Goal: Task Accomplishment & Management: Use online tool/utility

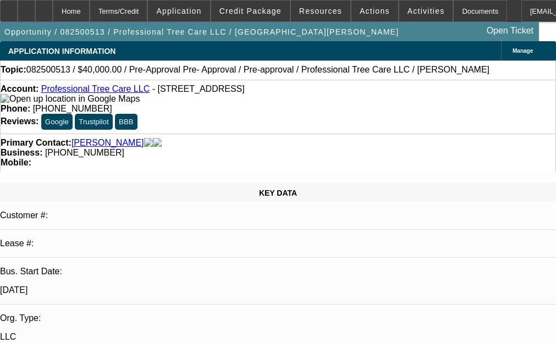
select select "0"
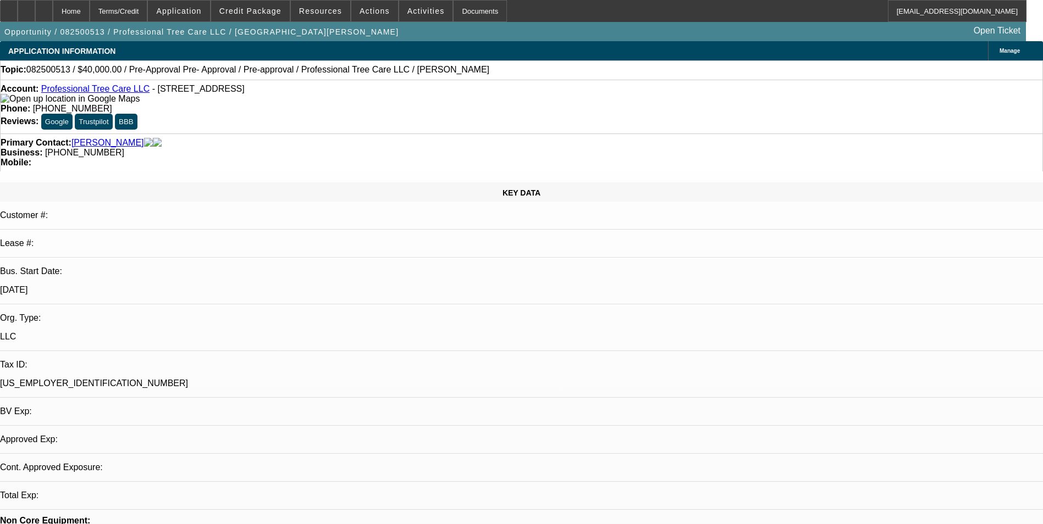
select select "1"
select select "6"
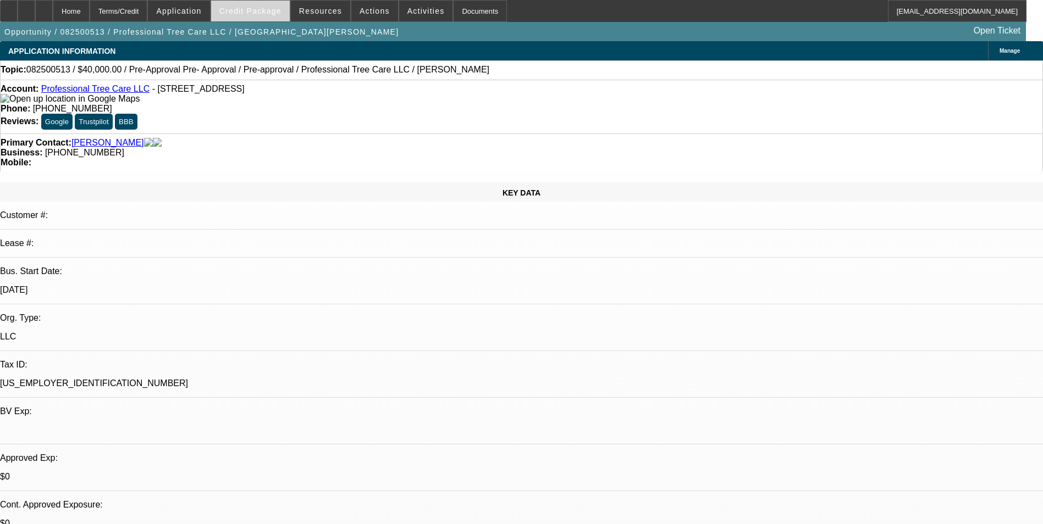
click at [264, 9] on span "Credit Package" at bounding box center [250, 11] width 62 height 9
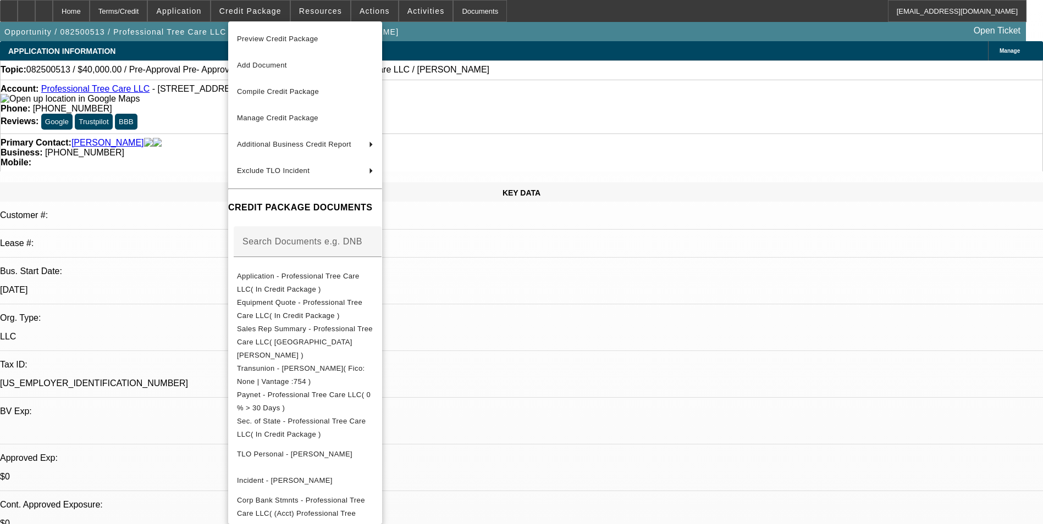
click at [188, 146] on div at bounding box center [521, 262] width 1043 height 524
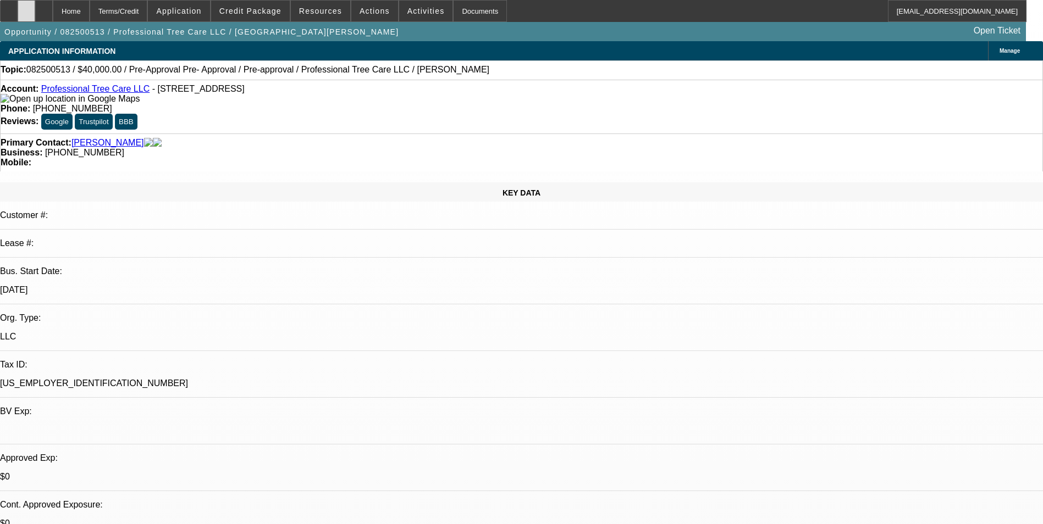
click at [35, 12] on div at bounding box center [27, 11] width 18 height 22
click at [257, 17] on span at bounding box center [250, 11] width 79 height 26
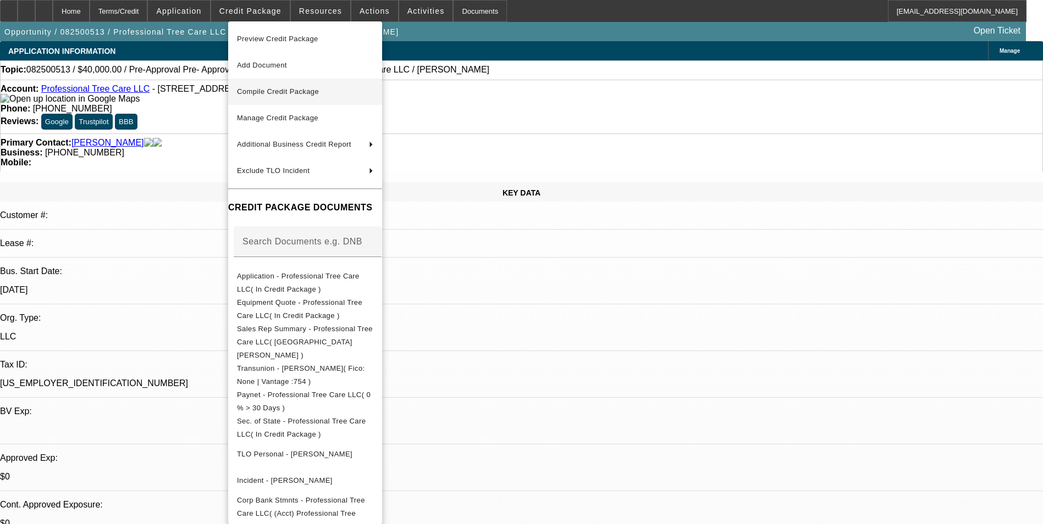
click at [285, 95] on span "Compile Credit Package" at bounding box center [278, 91] width 82 height 8
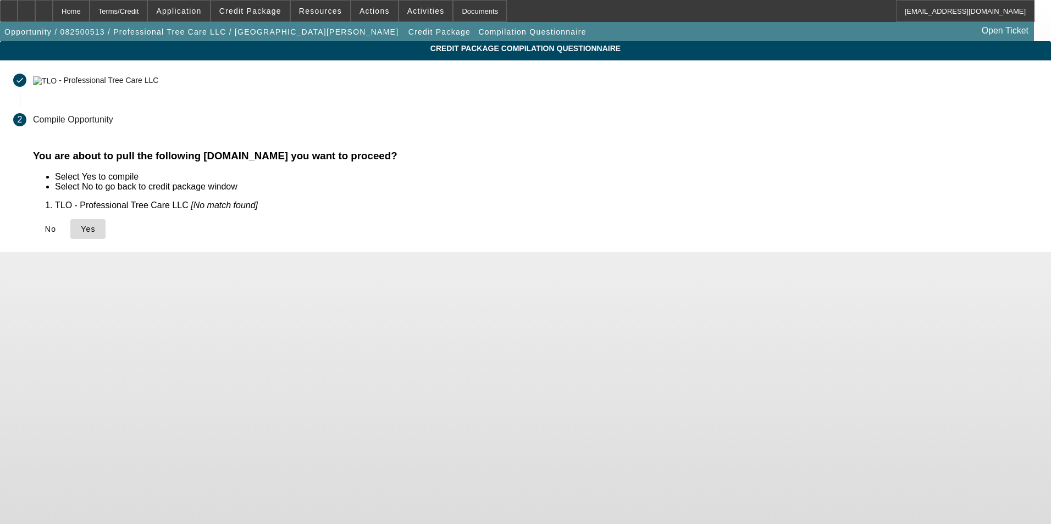
click at [96, 230] on span "Yes" at bounding box center [88, 229] width 15 height 9
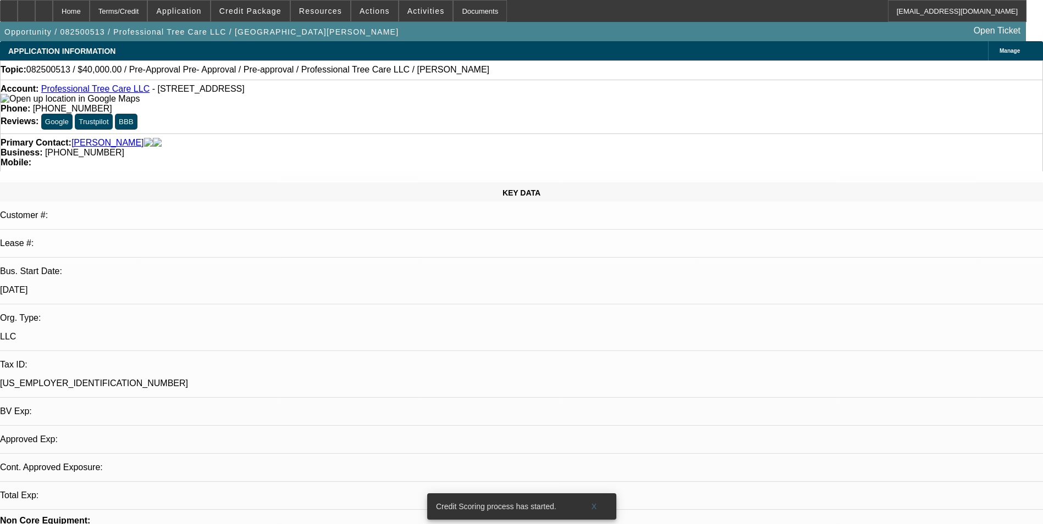
select select "0"
select select "6"
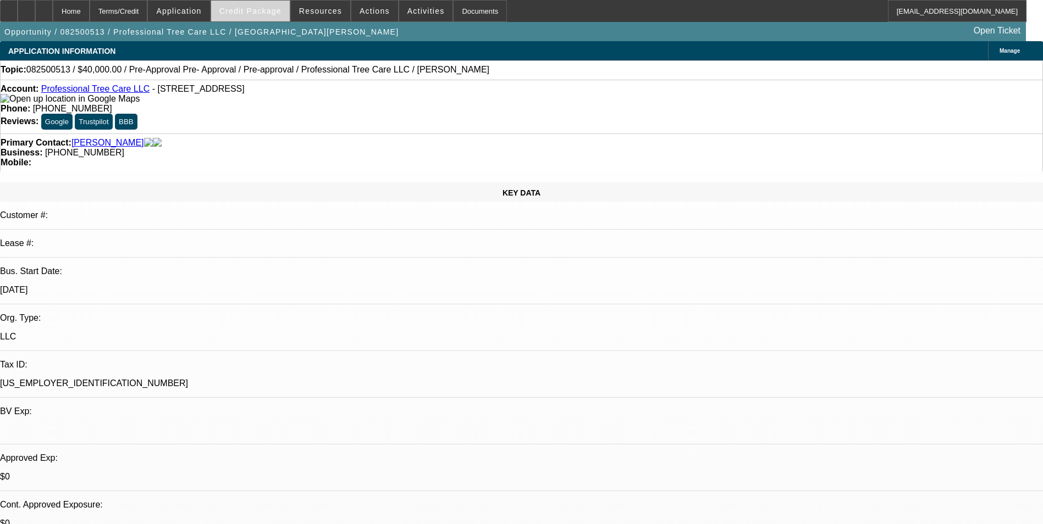
click at [288, 7] on span at bounding box center [250, 11] width 79 height 26
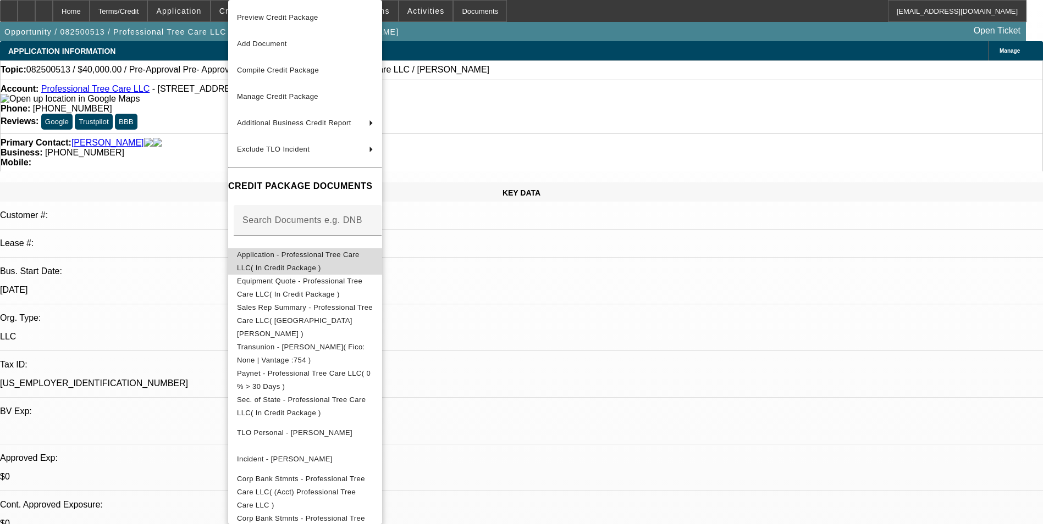
click at [343, 262] on span "Application - Professional Tree Care LLC( In Credit Package )" at bounding box center [305, 261] width 136 height 26
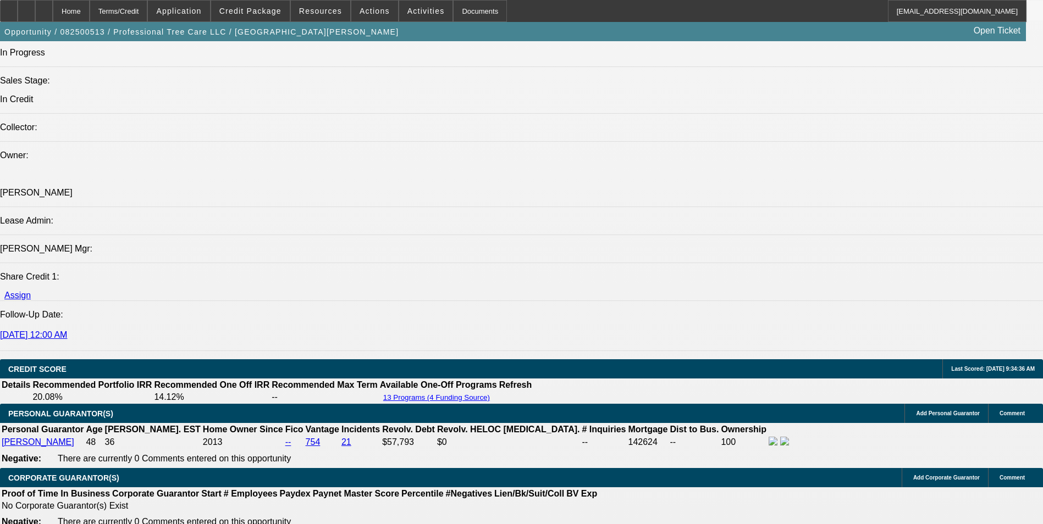
scroll to position [1094, 0]
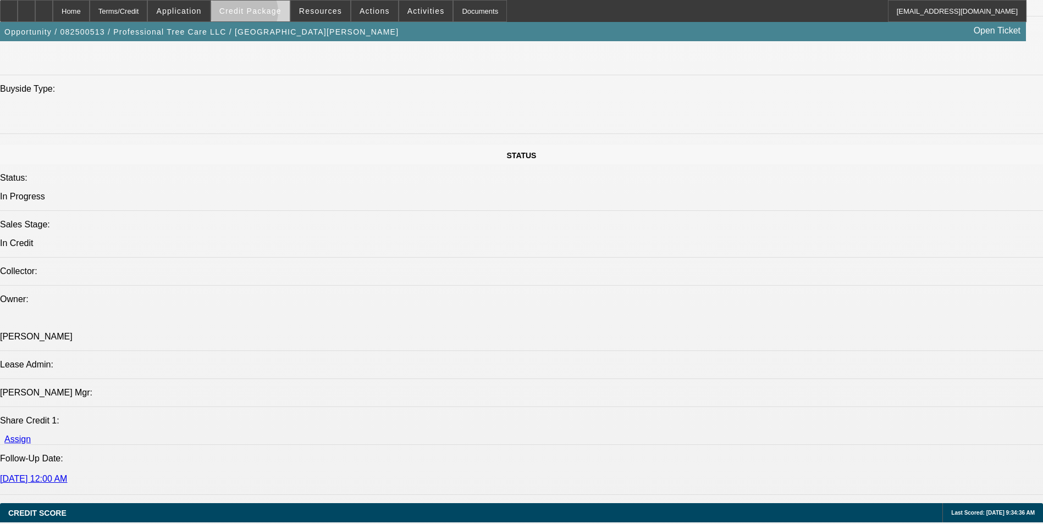
click at [260, 14] on span "Credit Package" at bounding box center [250, 11] width 62 height 9
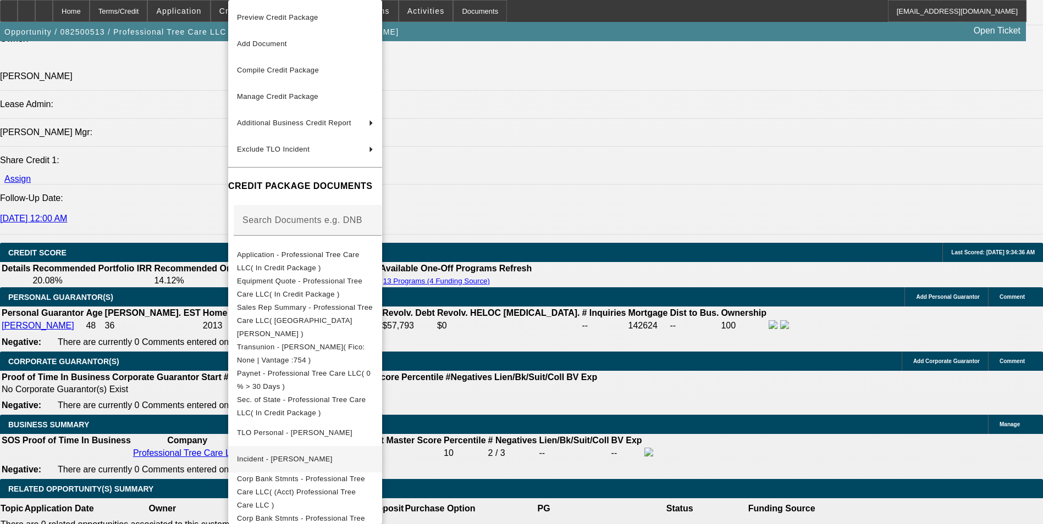
scroll to position [1423, 0]
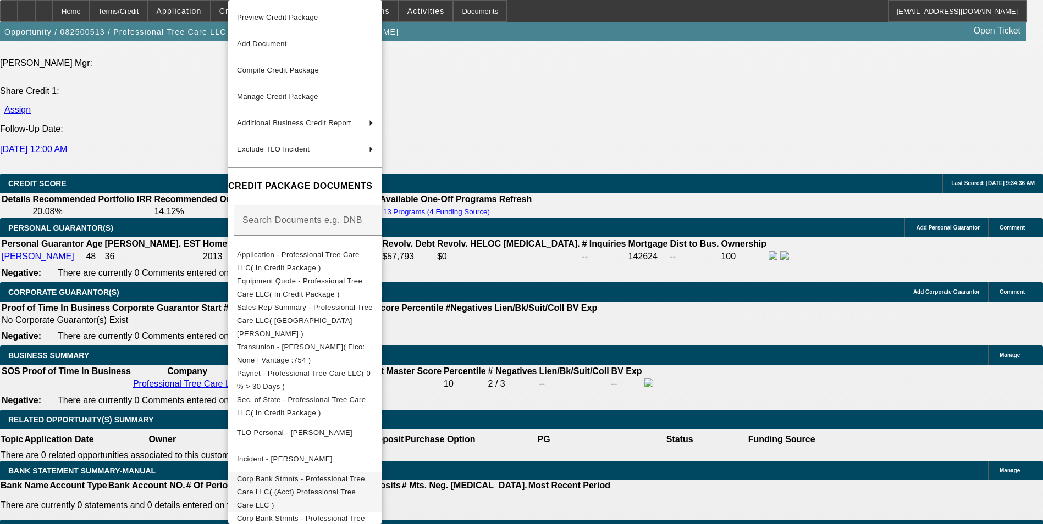
click at [365, 475] on span "Corp Bank Stmnts - Professional Tree Care LLC( (Acct) Professional Tree Care LL…" at bounding box center [301, 492] width 128 height 35
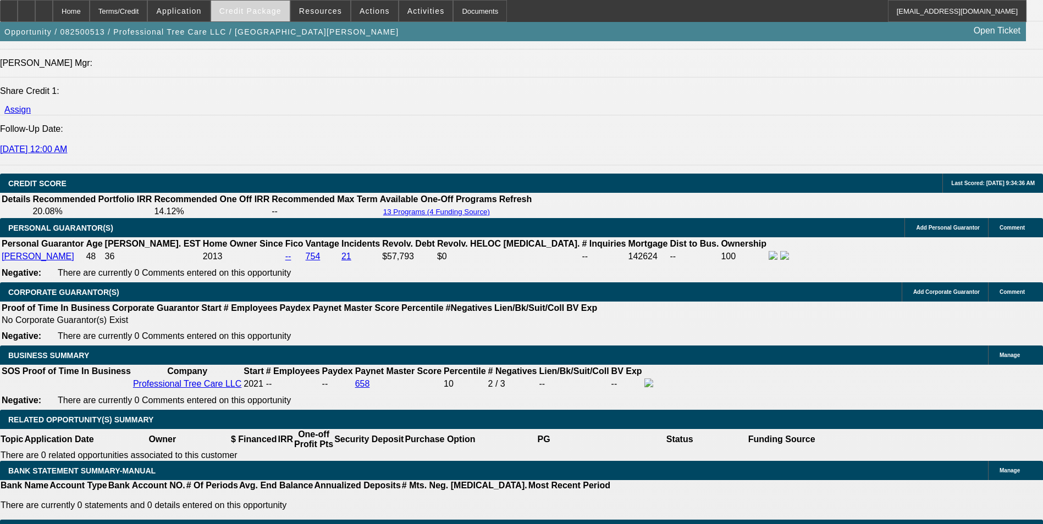
click at [268, 13] on span "Credit Package" at bounding box center [250, 11] width 62 height 9
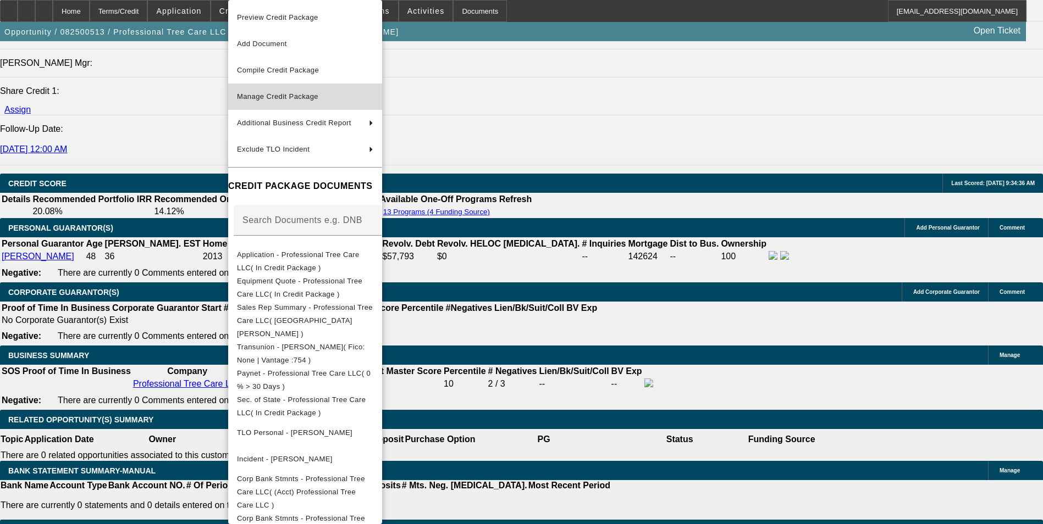
click at [296, 93] on span "Manage Credit Package" at bounding box center [277, 96] width 81 height 8
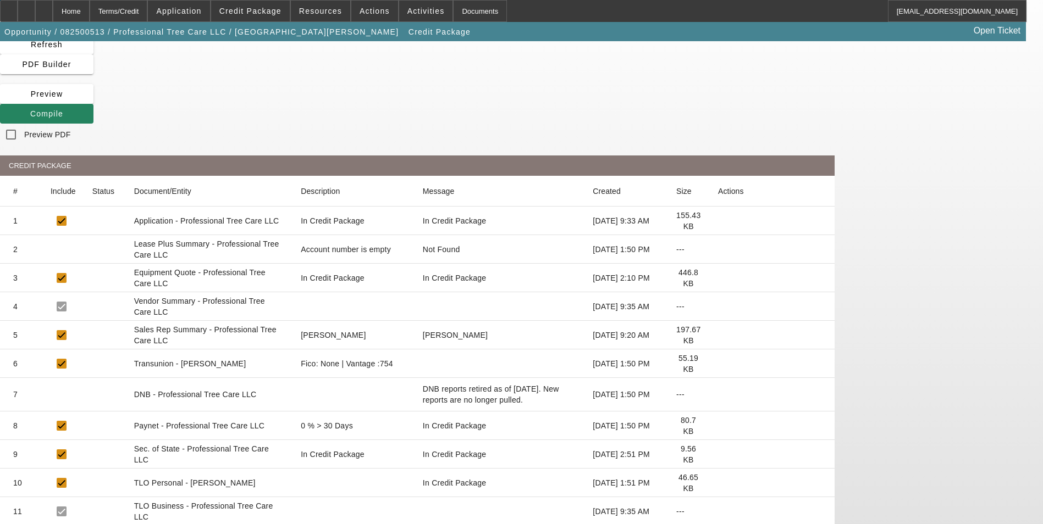
scroll to position [97, 0]
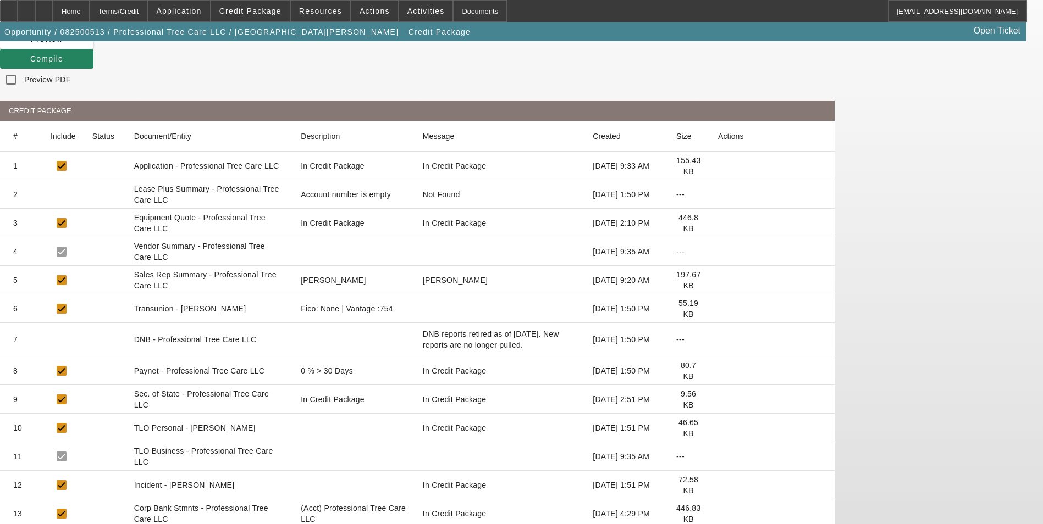
click at [718, 514] on icon at bounding box center [718, 514] width 0 height 0
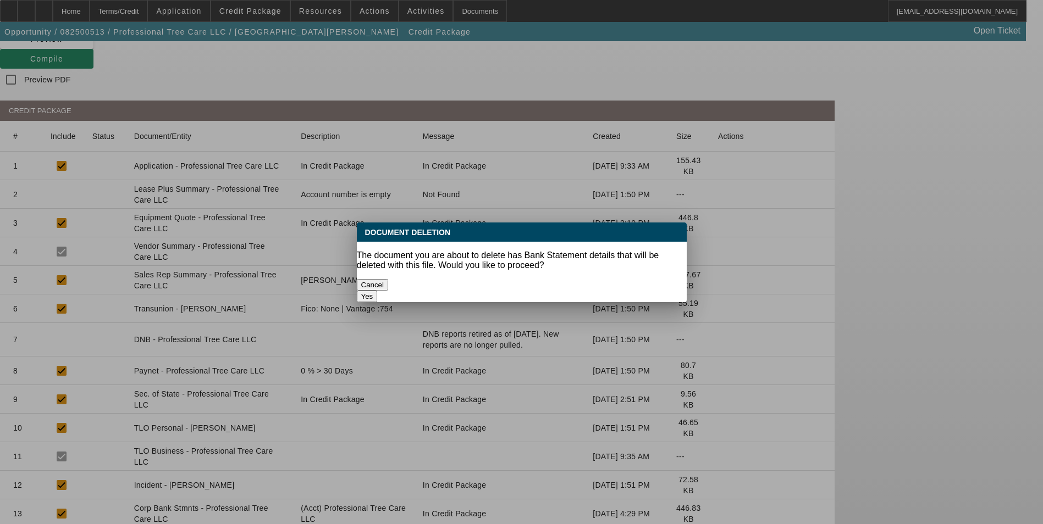
click at [378, 291] on button "Yes" at bounding box center [367, 297] width 21 height 12
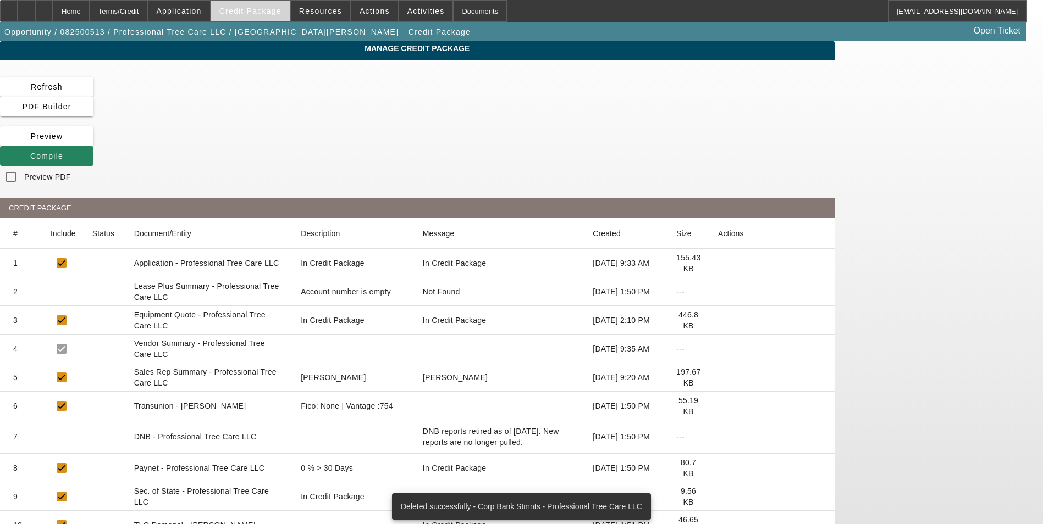
click at [267, 11] on span "Credit Package" at bounding box center [250, 11] width 62 height 9
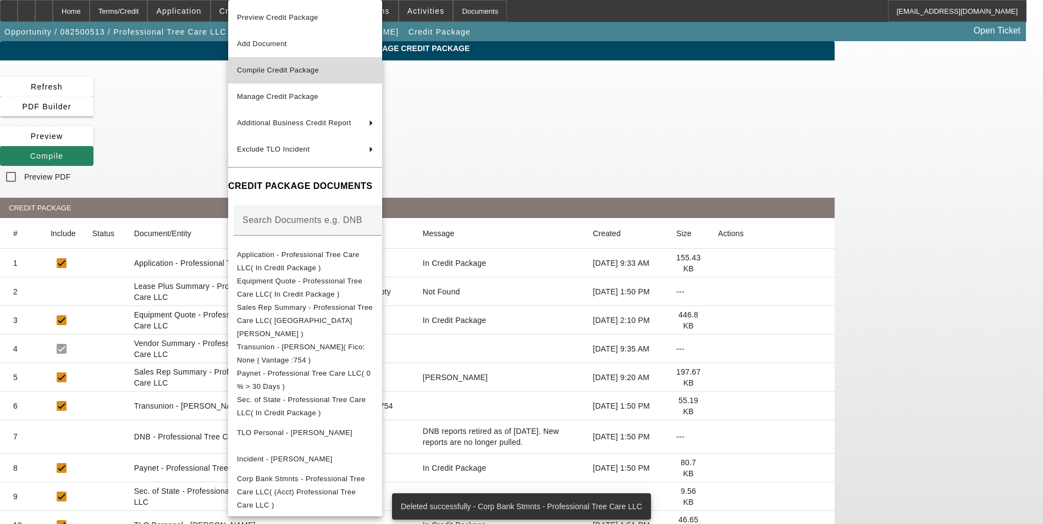
click at [290, 68] on span "Compile Credit Package" at bounding box center [278, 70] width 82 height 8
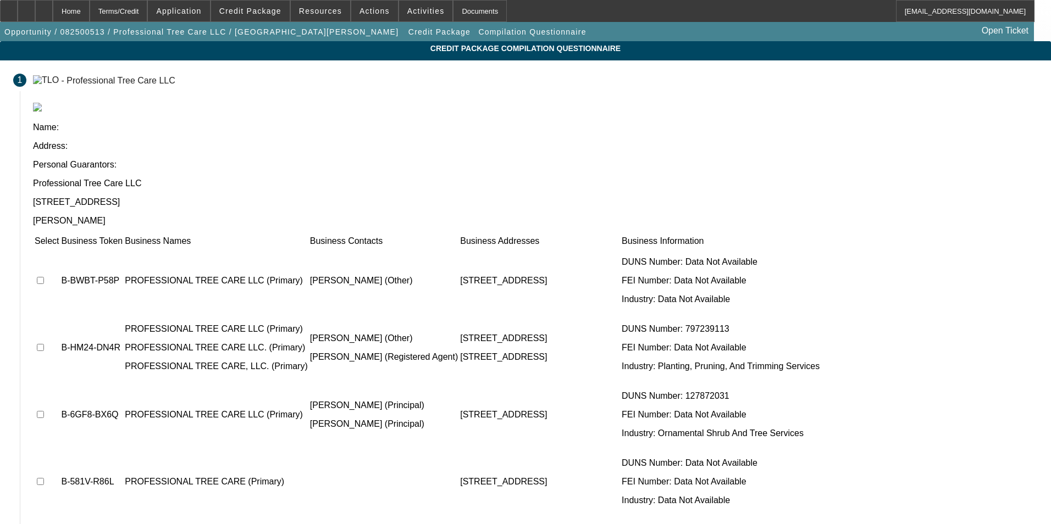
drag, startPoint x: 797, startPoint y: 461, endPoint x: 792, endPoint y: 459, distance: 5.7
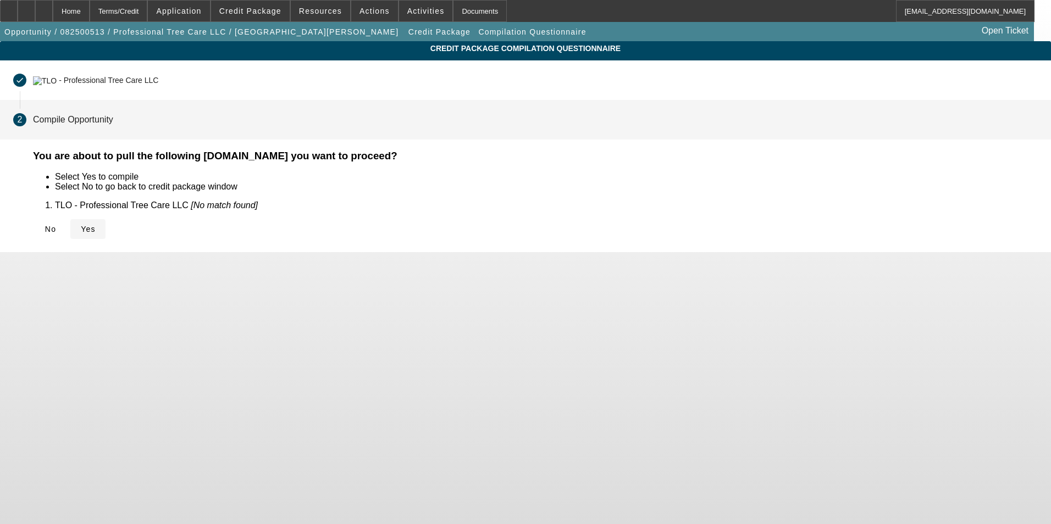
click at [96, 228] on span "Yes" at bounding box center [88, 229] width 15 height 9
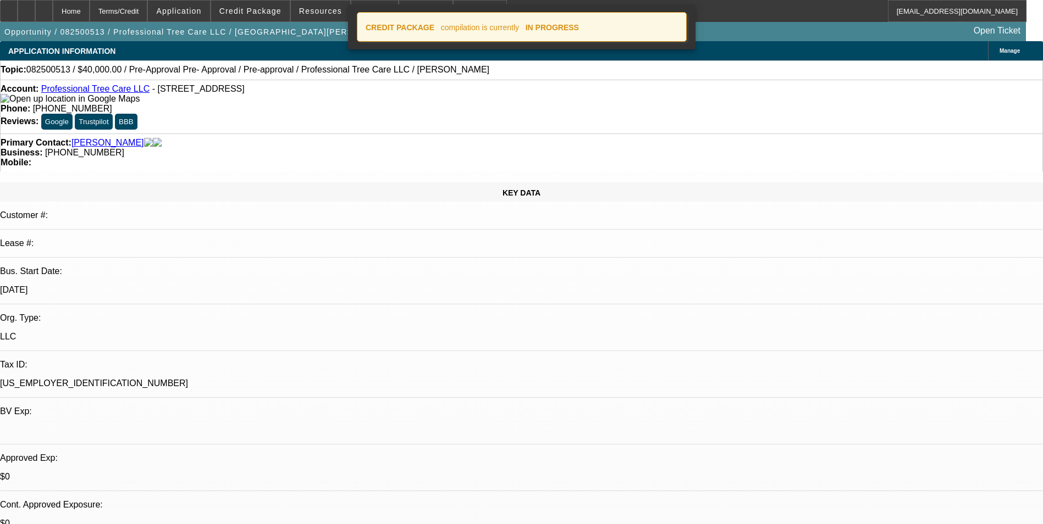
select select "0"
select select "6"
